Goal: Task Accomplishment & Management: Manage account settings

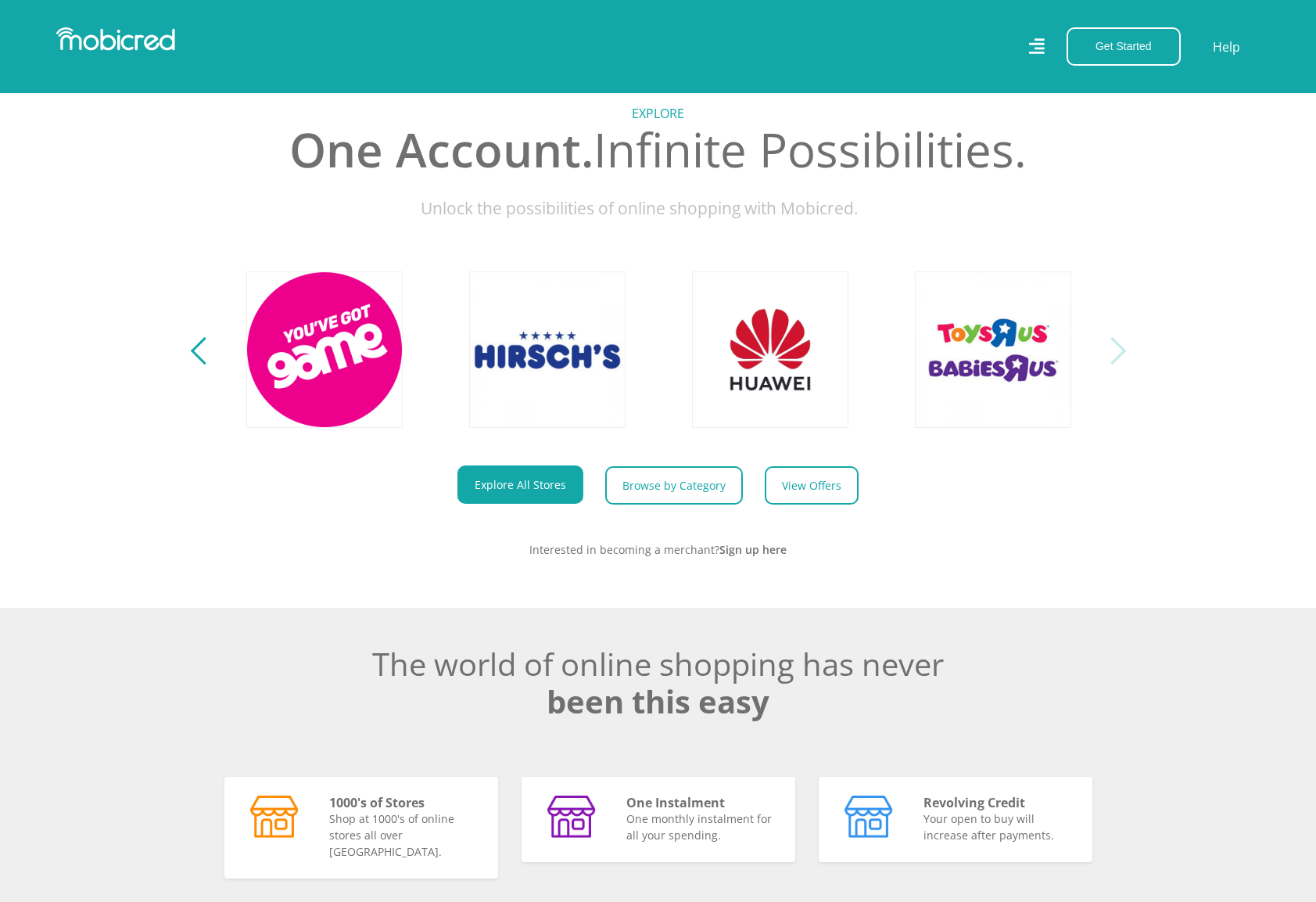
scroll to position [0, 3566]
click at [197, 355] on div "Previous" at bounding box center [203, 350] width 27 height 27
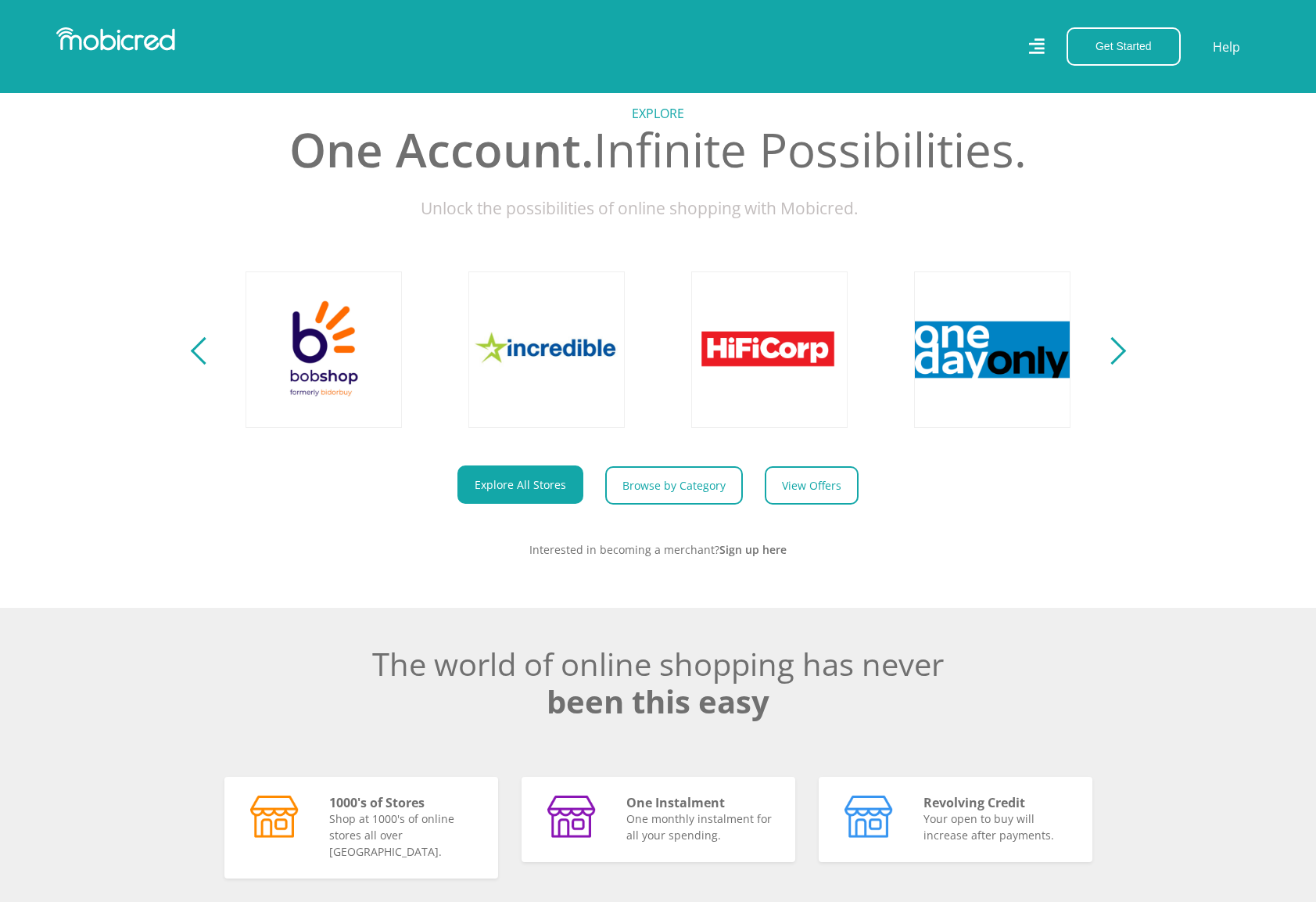
click at [197, 355] on div "Previous" at bounding box center [203, 350] width 27 height 27
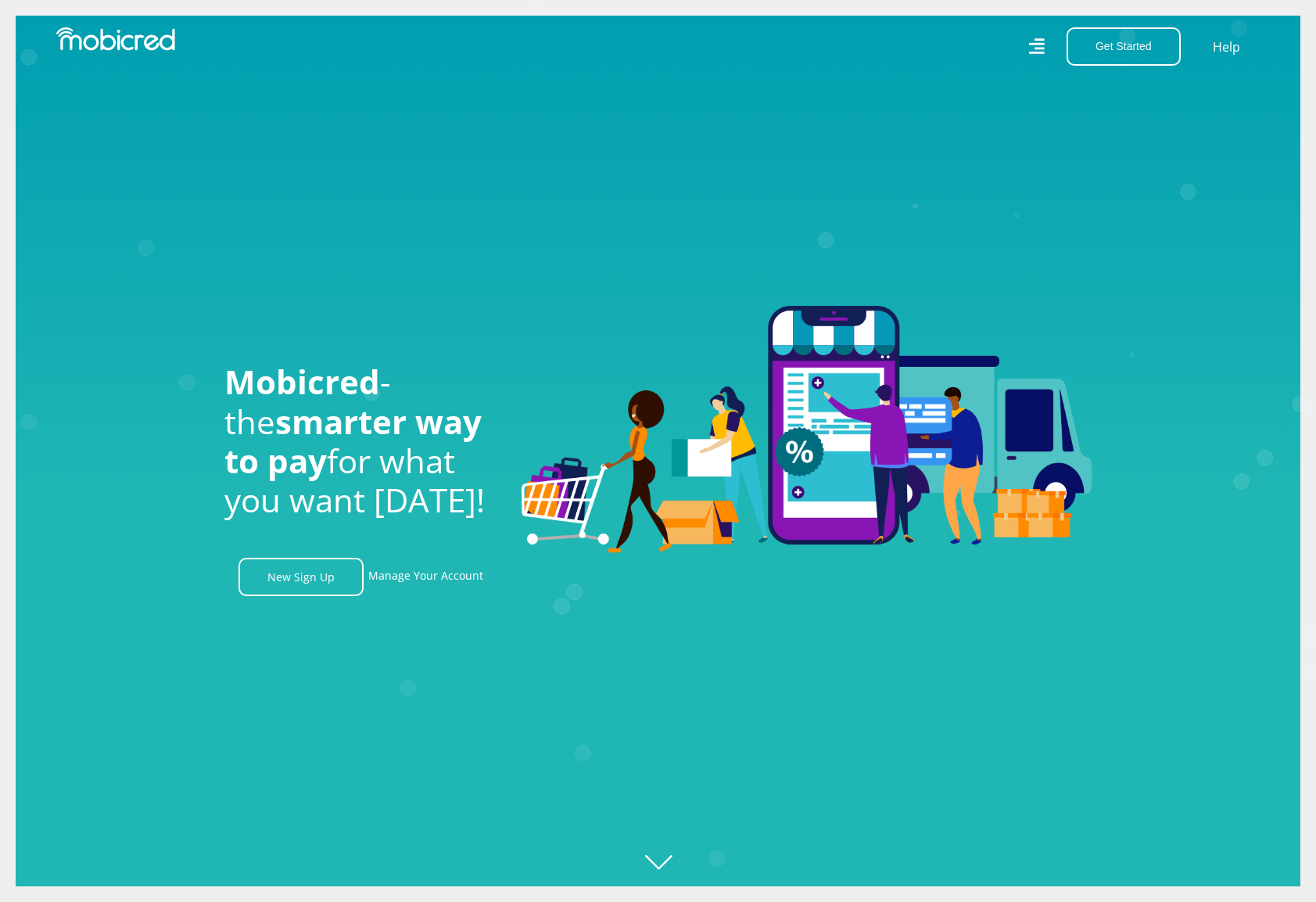
scroll to position [-1, 0]
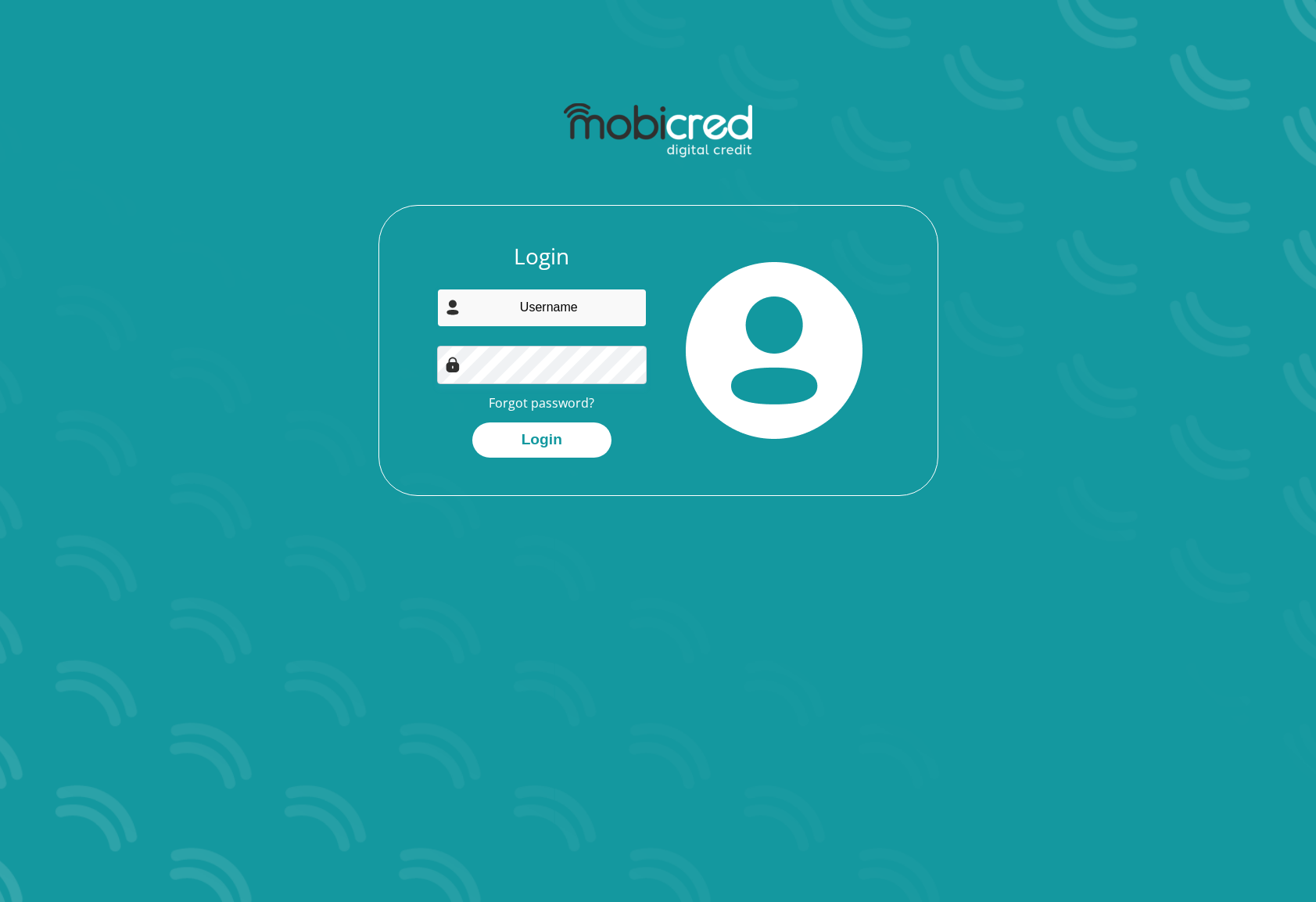
type input "[EMAIL_ADDRESS][DOMAIN_NAME]"
click at [541, 438] on button "Login" at bounding box center [542, 440] width 139 height 35
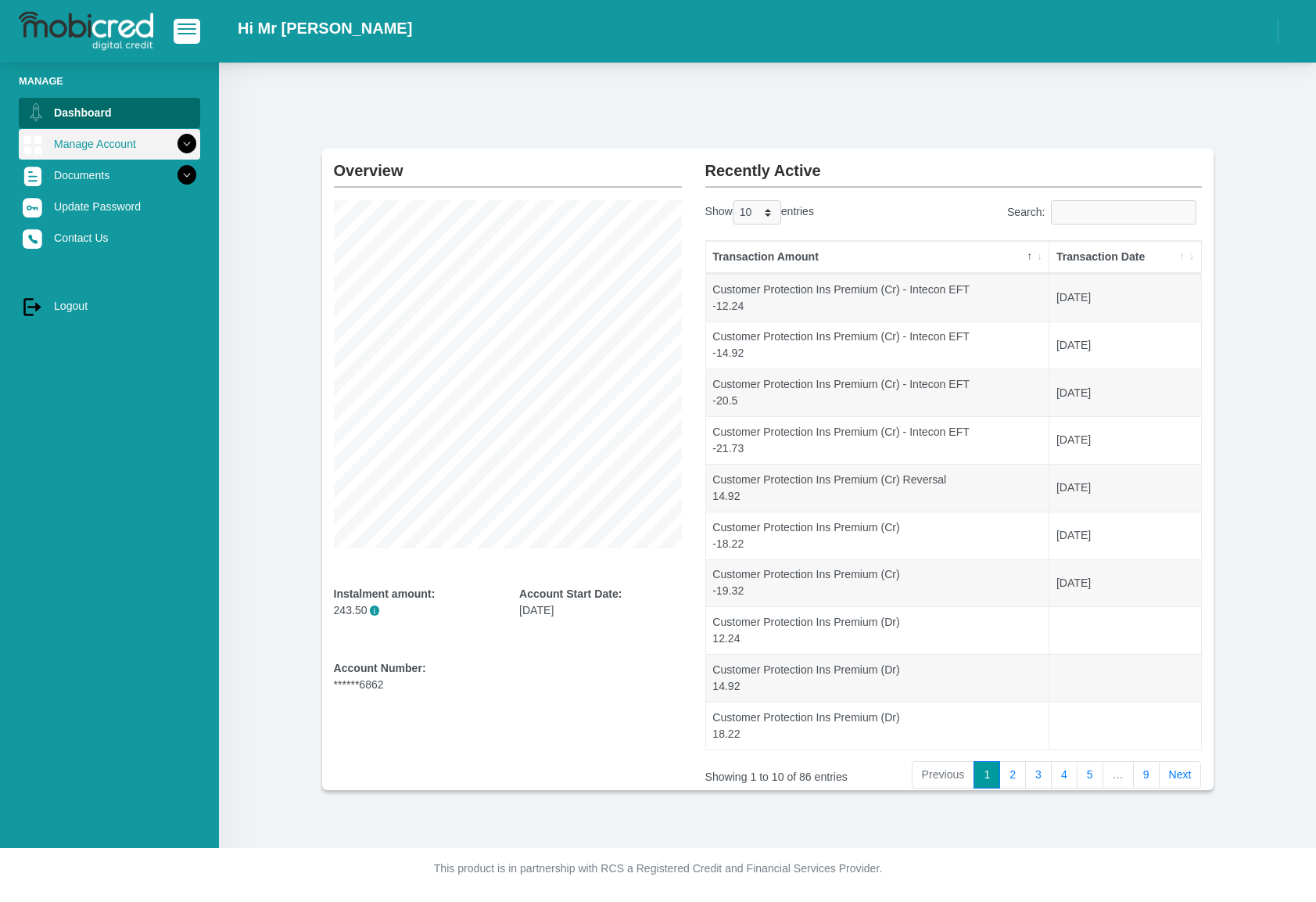
click at [187, 142] on icon at bounding box center [186, 144] width 26 height 26
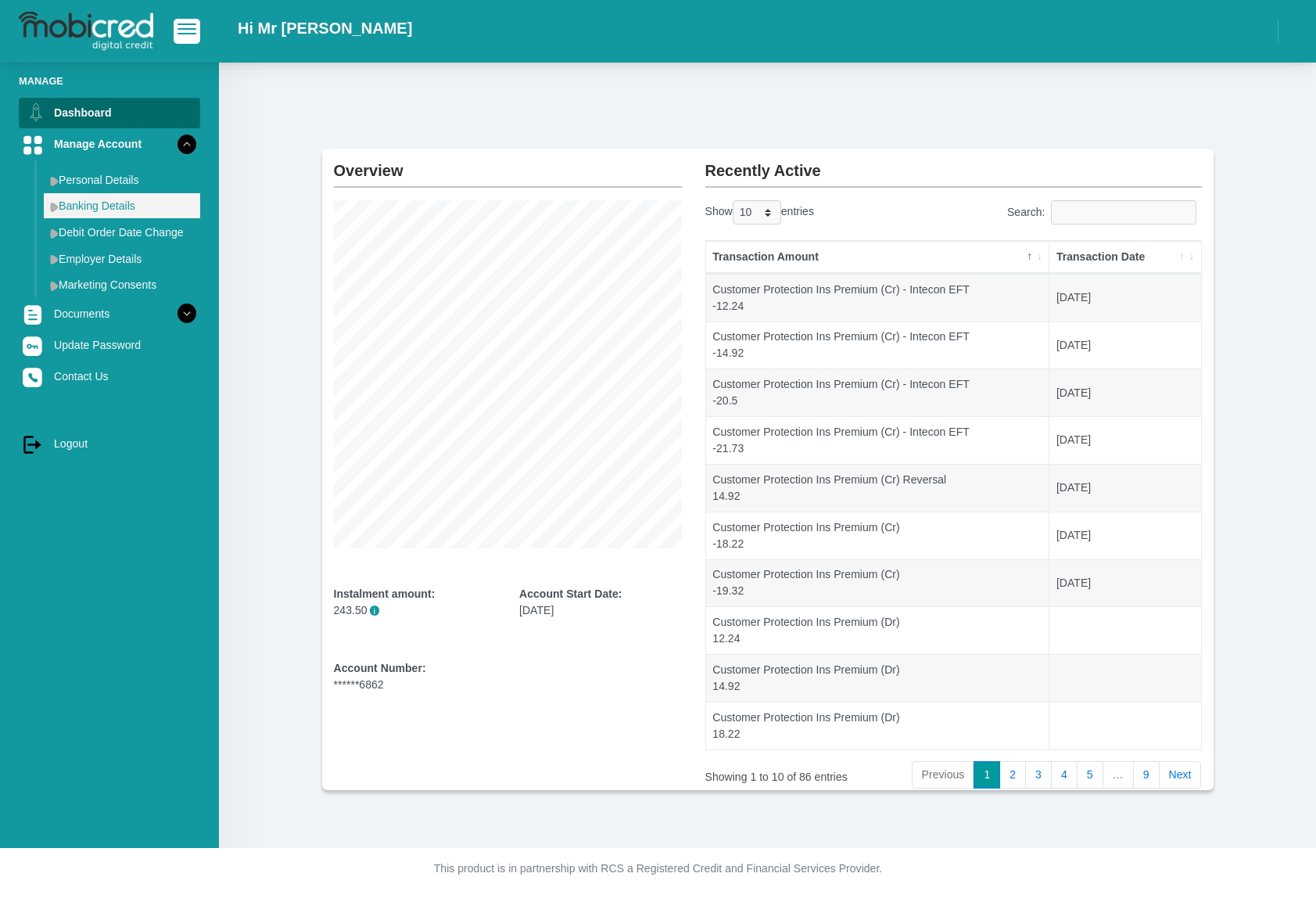
click at [121, 215] on link "Banking Details" at bounding box center [122, 205] width 156 height 25
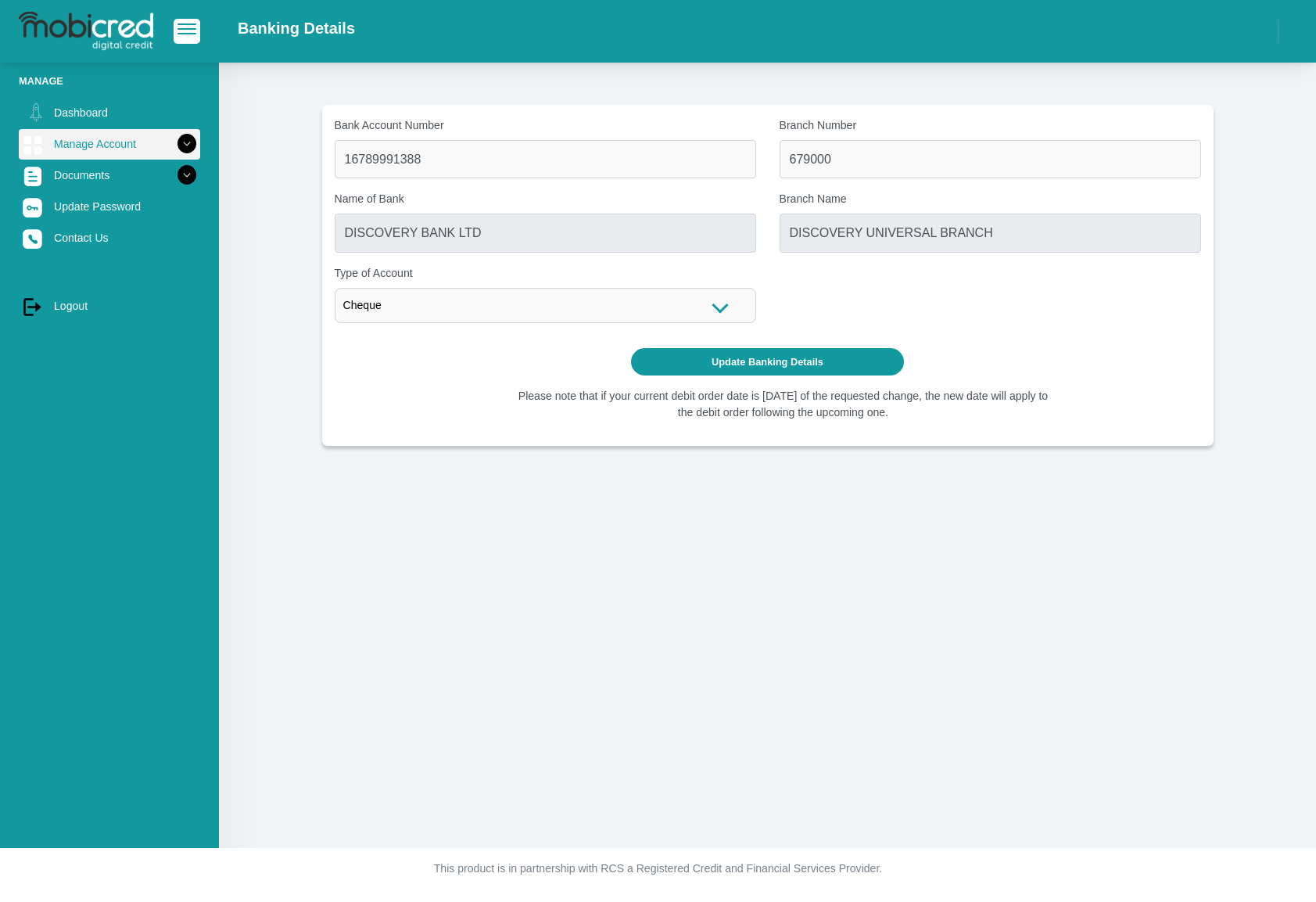
click at [187, 143] on icon at bounding box center [186, 144] width 26 height 26
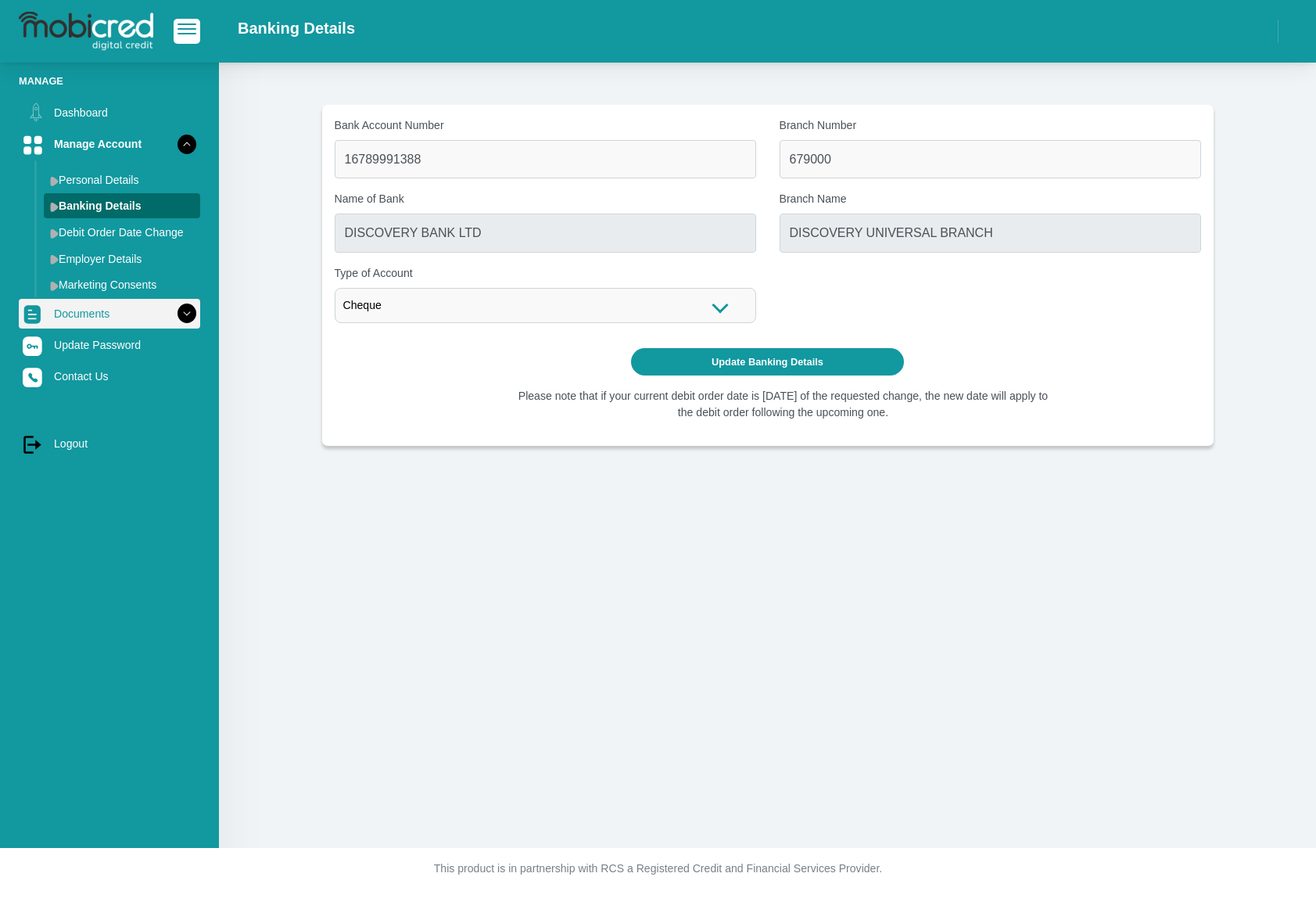
click at [191, 313] on icon at bounding box center [186, 314] width 26 height 26
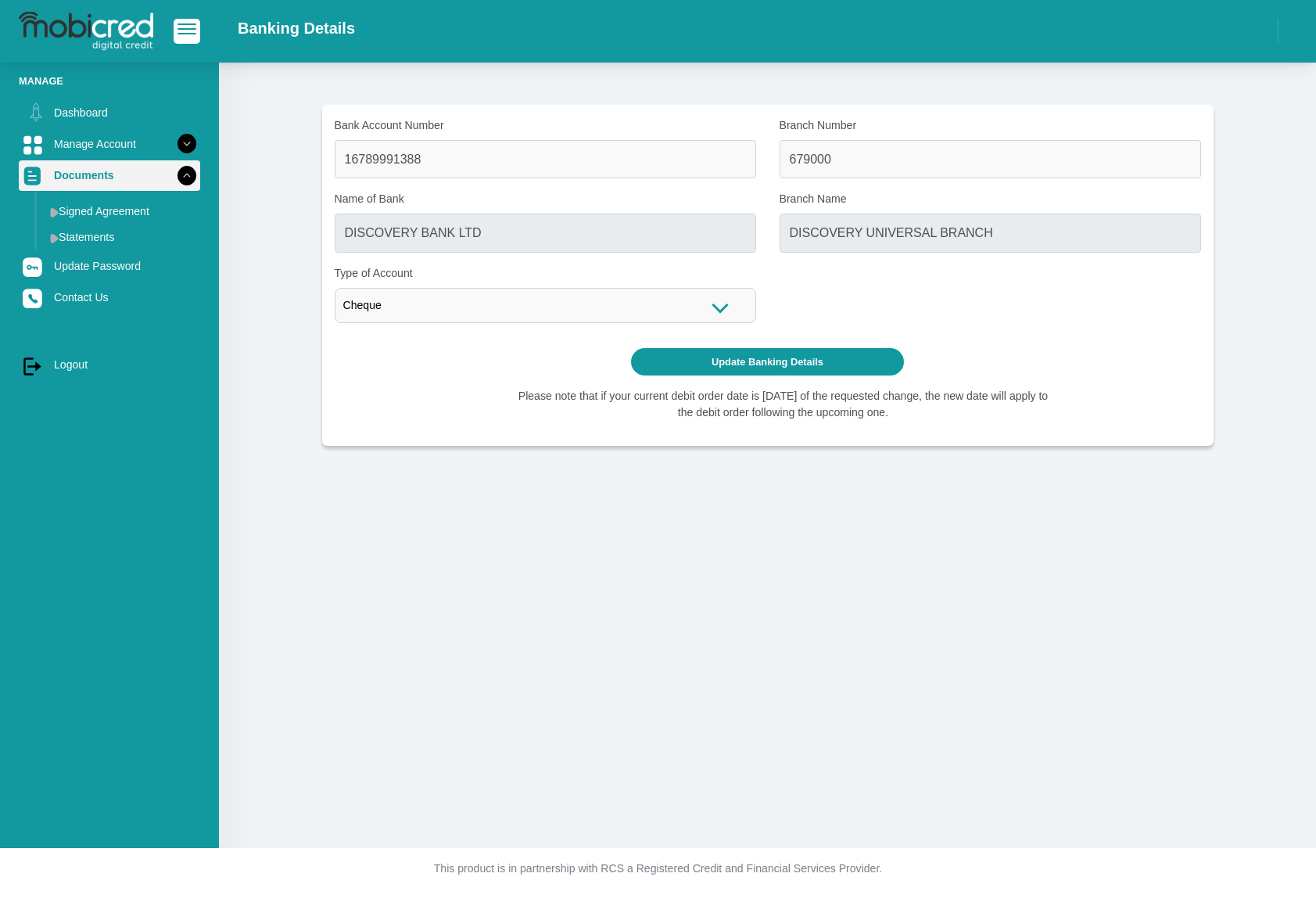
click at [186, 166] on icon at bounding box center [186, 175] width 26 height 26
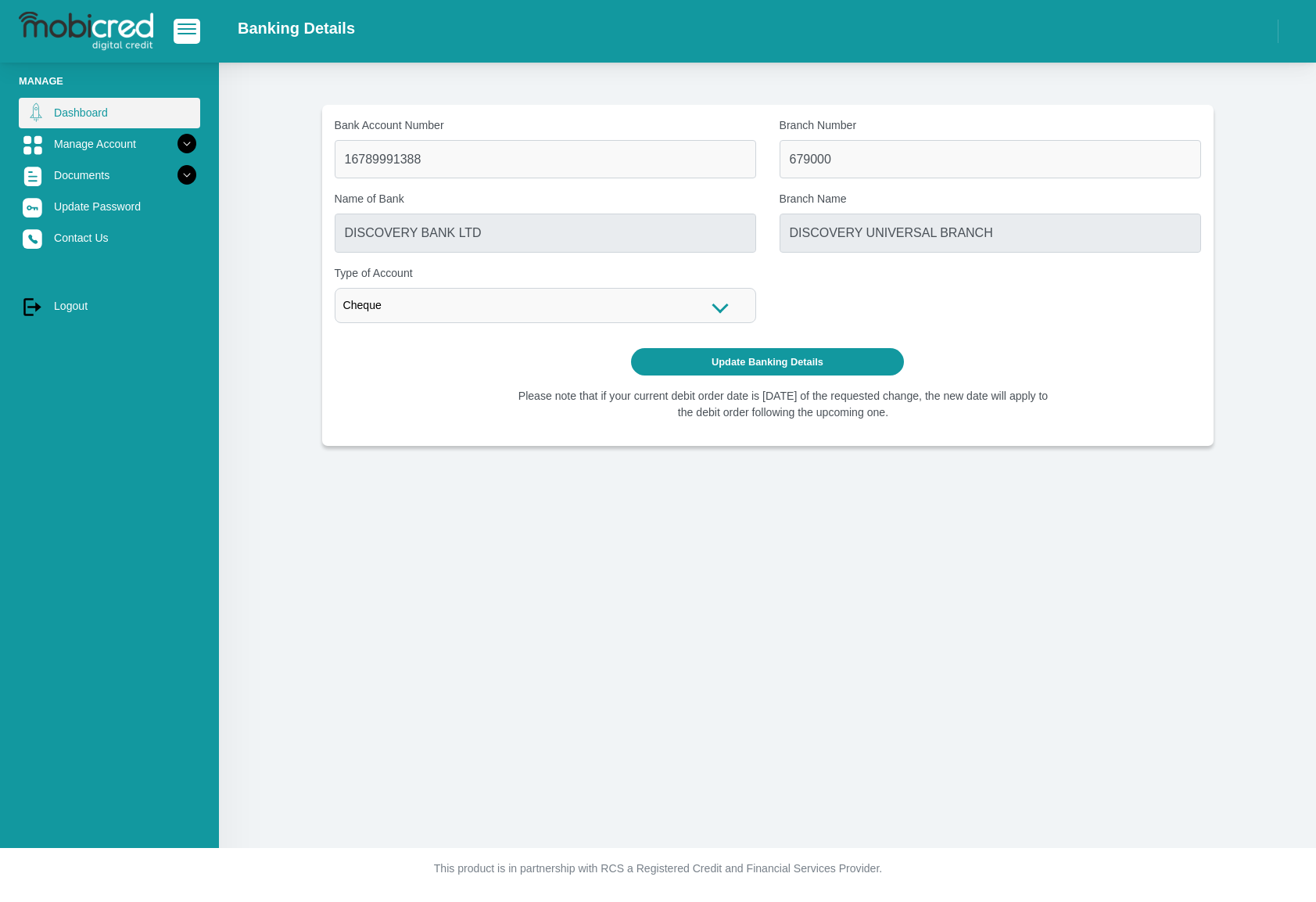
click at [81, 116] on link "Dashboard" at bounding box center [109, 113] width 182 height 30
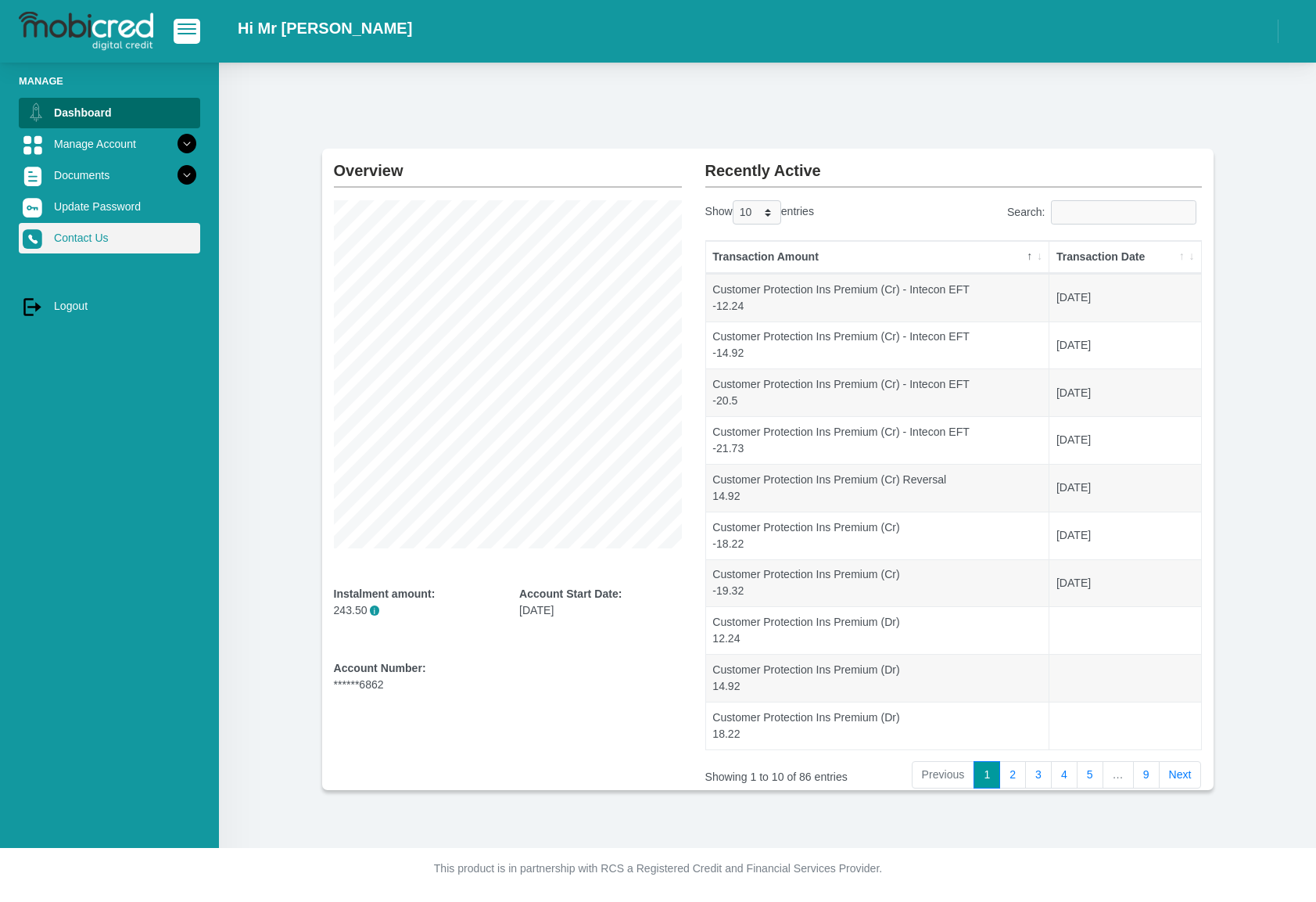
click at [131, 230] on link "Contact Us" at bounding box center [109, 238] width 182 height 30
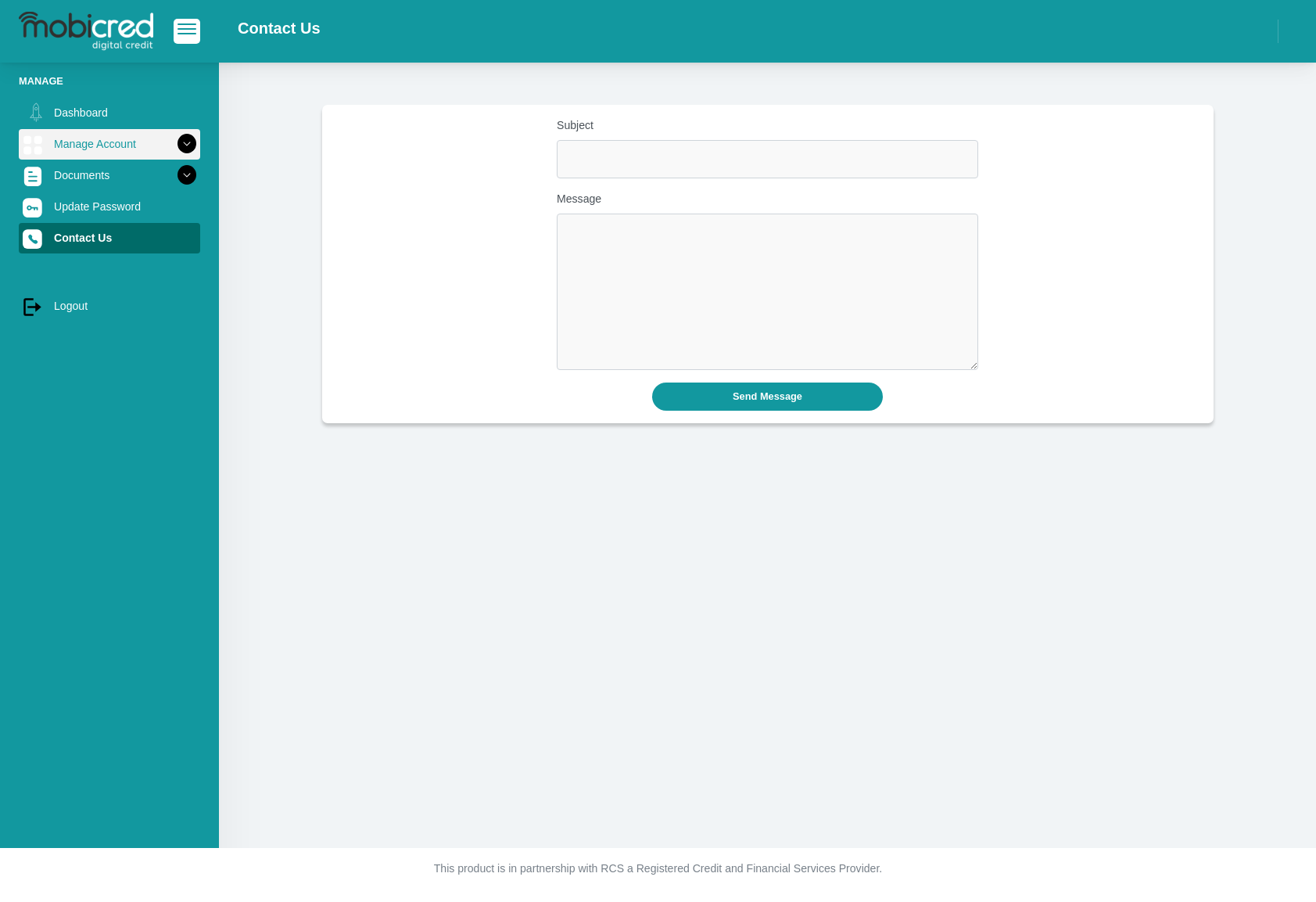
click at [180, 146] on icon at bounding box center [186, 144] width 26 height 26
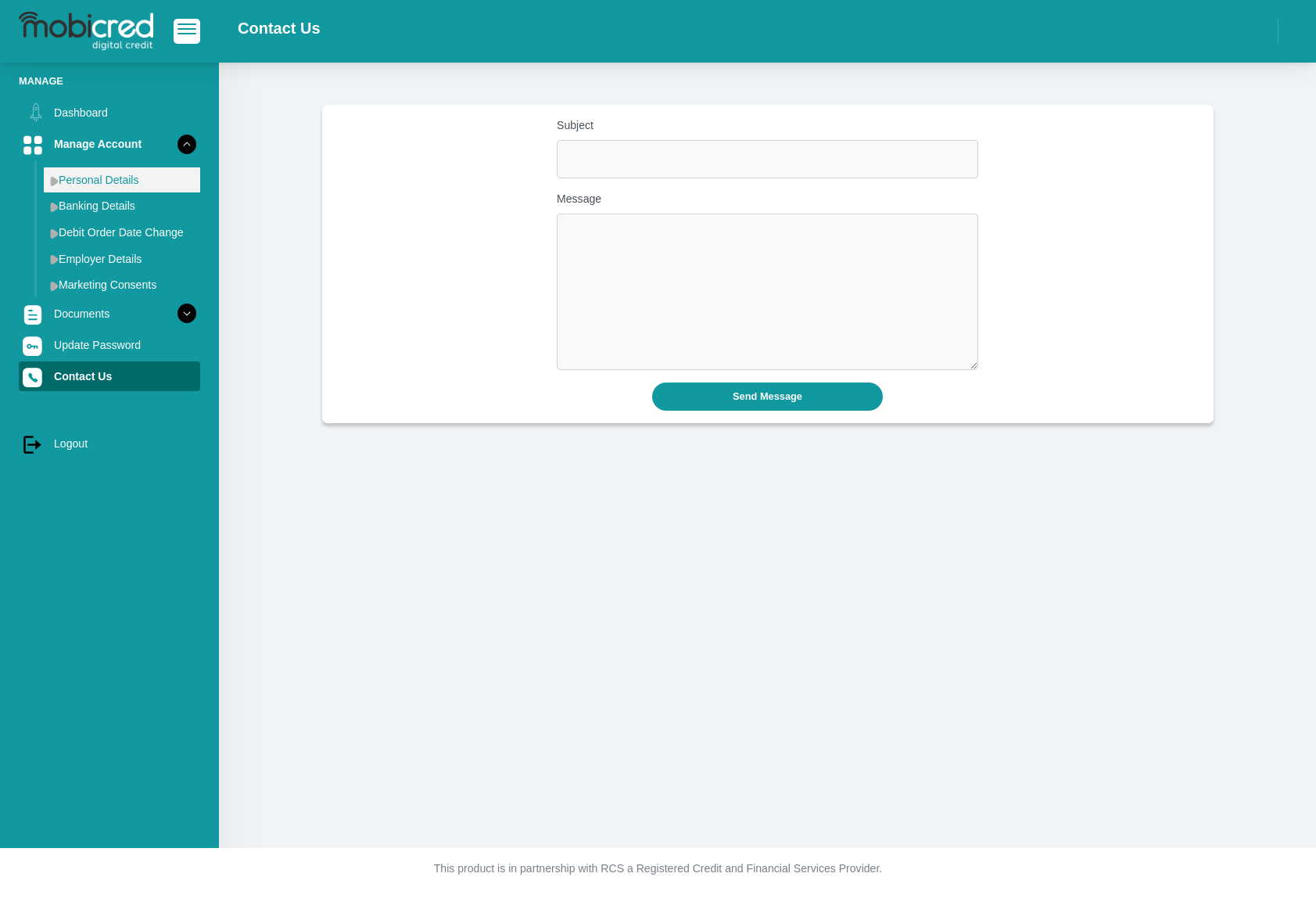
click at [133, 179] on link "Personal Details" at bounding box center [122, 180] width 156 height 25
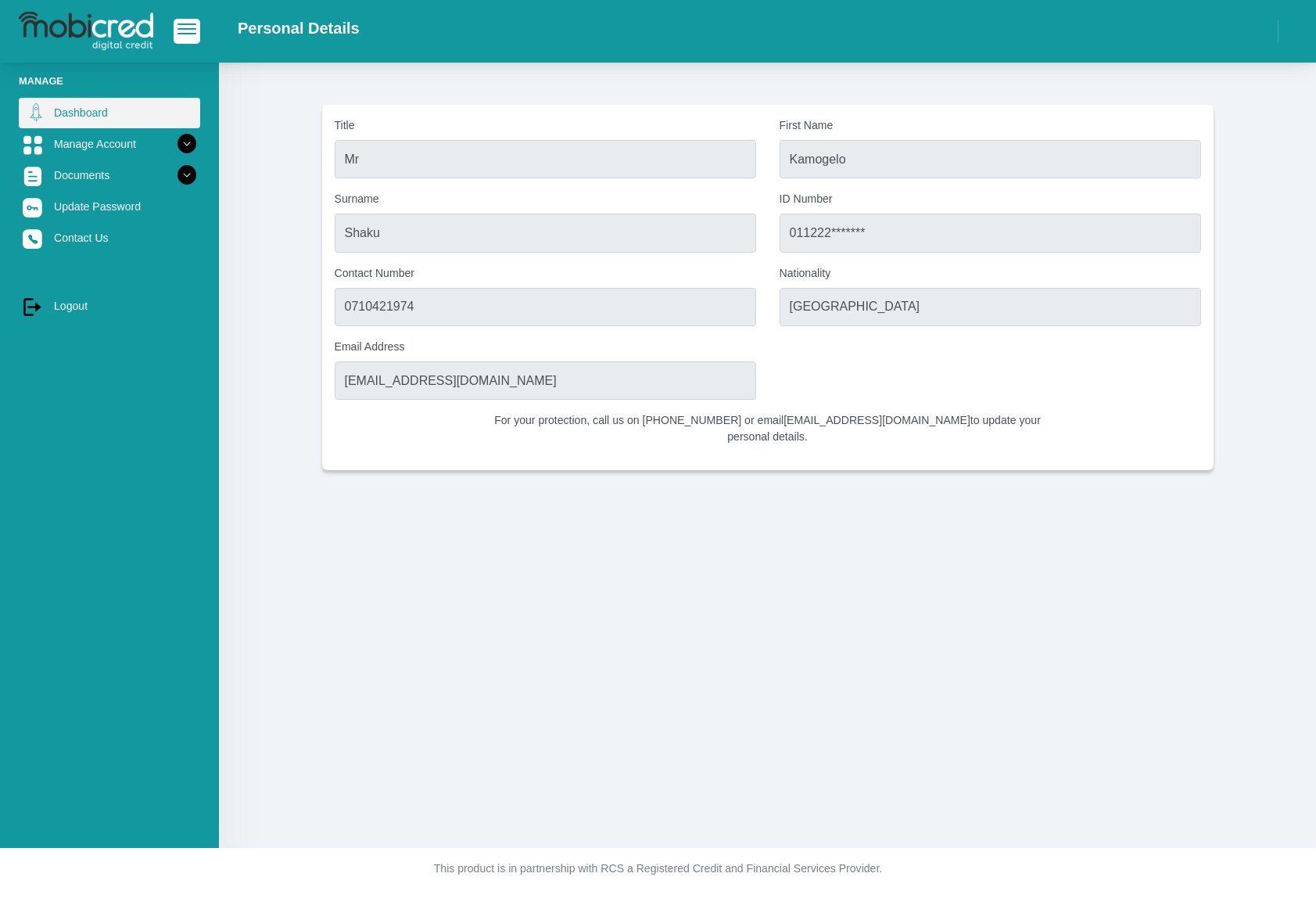
click at [122, 100] on link "Dashboard" at bounding box center [109, 113] width 182 height 30
click at [181, 32] on span "button" at bounding box center [187, 29] width 19 height 11
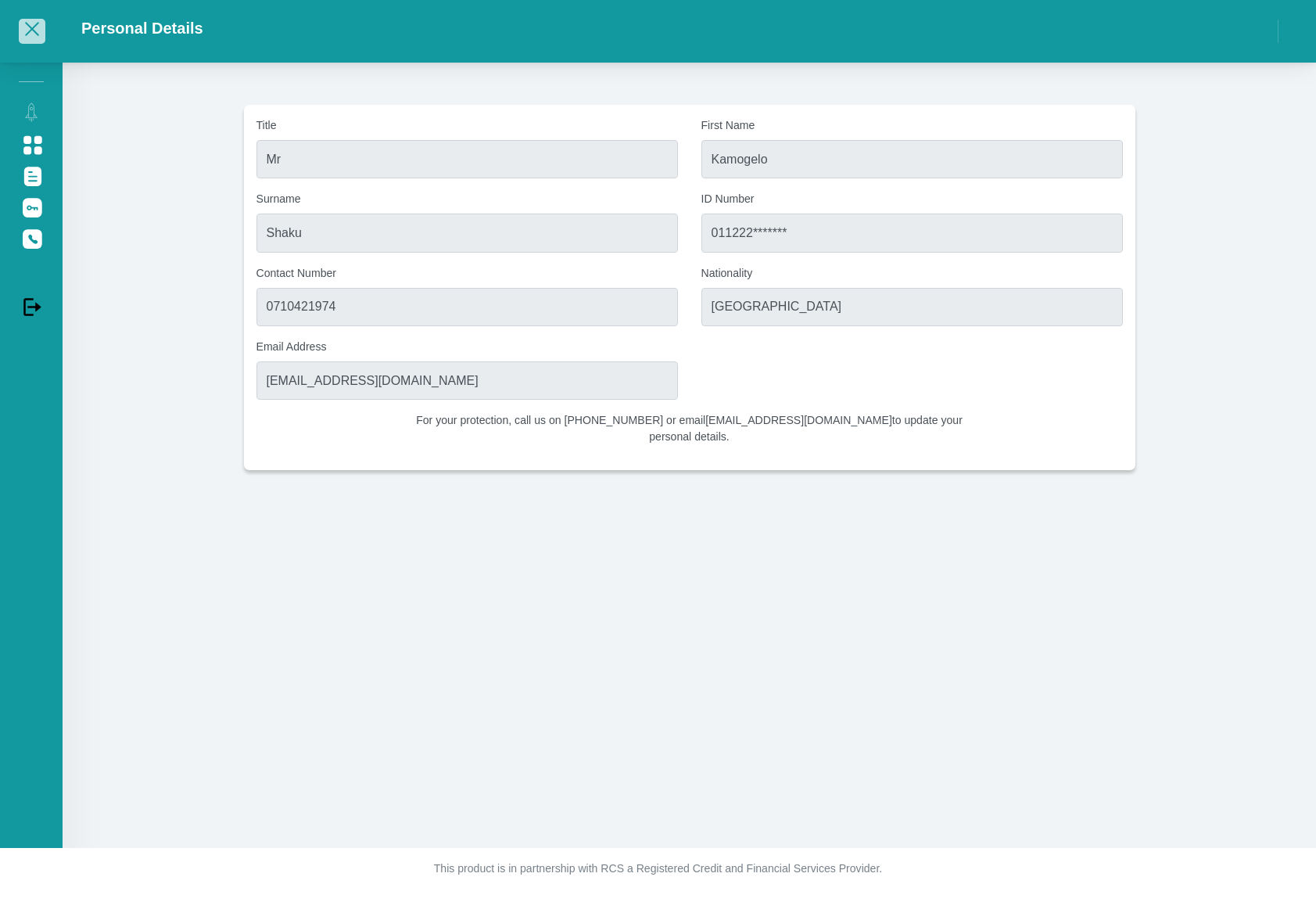
click at [27, 40] on button "button" at bounding box center [32, 31] width 26 height 24
